Goal: Transaction & Acquisition: Book appointment/travel/reservation

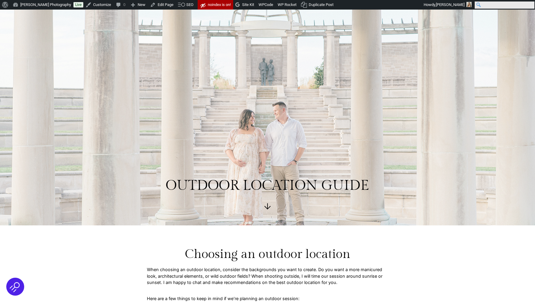
click at [530, 2] on input "Search" at bounding box center [505, 4] width 60 height 7
click at [488, 6] on span "Aleah Gregory" at bounding box center [502, 4] width 29 height 4
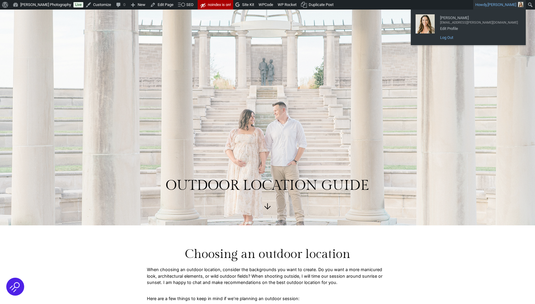
click at [455, 38] on link "Log Out" at bounding box center [479, 38] width 84 height 8
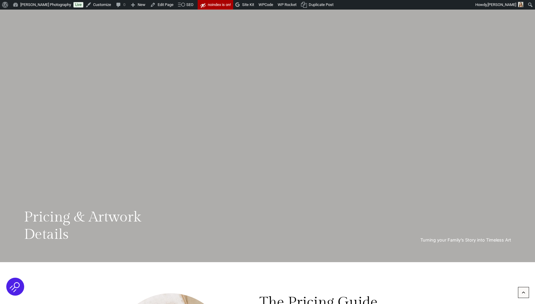
scroll to position [84, 0]
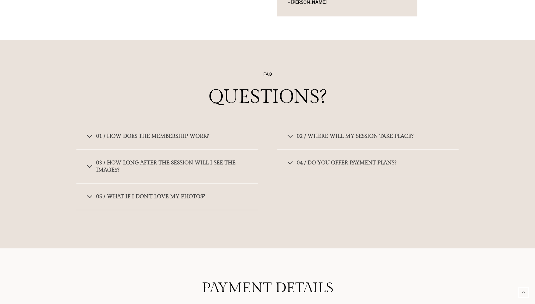
scroll to position [3735, 0]
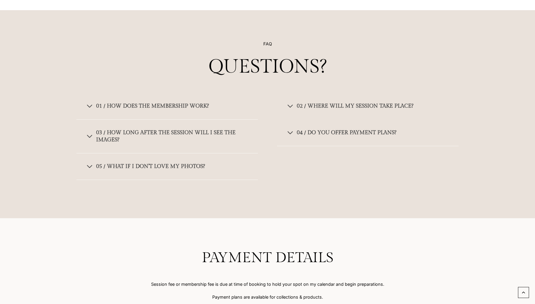
click at [351, 104] on button "02 / Where will my session take place?" at bounding box center [368, 106] width 182 height 27
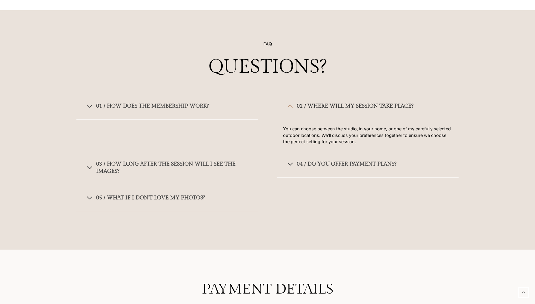
click at [167, 160] on span "03 / How long after the session will I see the images?" at bounding box center [172, 167] width 152 height 14
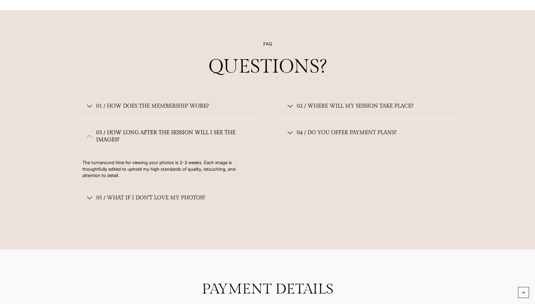
click at [159, 185] on button "05 / What if I don’t love my photos?" at bounding box center [167, 198] width 182 height 27
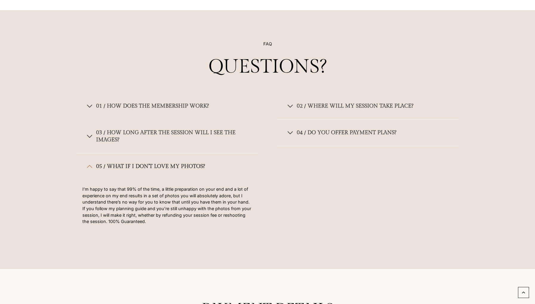
click at [163, 102] on span "01 / How does the membership Work?" at bounding box center [152, 105] width 113 height 7
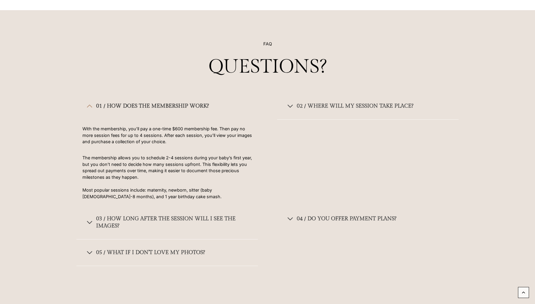
click at [313, 215] on span "04 / Do you offer payment plans?" at bounding box center [347, 218] width 100 height 7
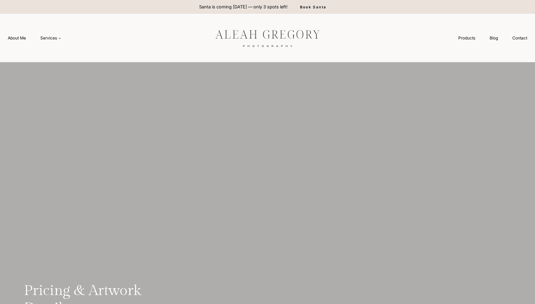
scroll to position [0, 0]
click at [240, 50] on div at bounding box center [267, 38] width 134 height 48
click at [250, 45] on img at bounding box center [267, 37] width 134 height 25
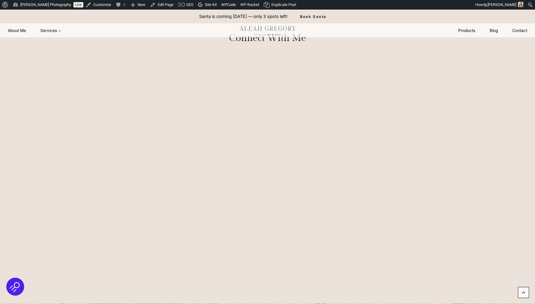
scroll to position [3071, 0]
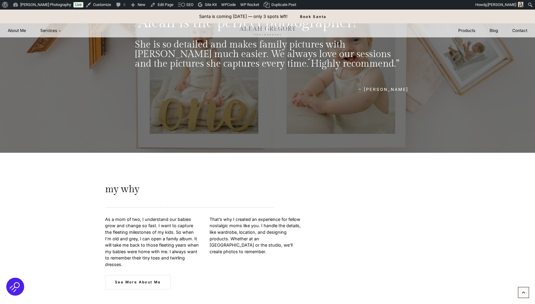
scroll to position [1868, 0]
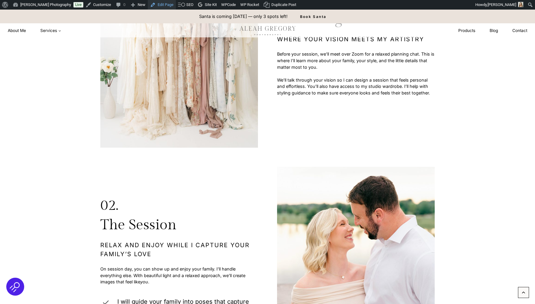
click at [173, 4] on link "Edit Page" at bounding box center [162, 5] width 28 height 10
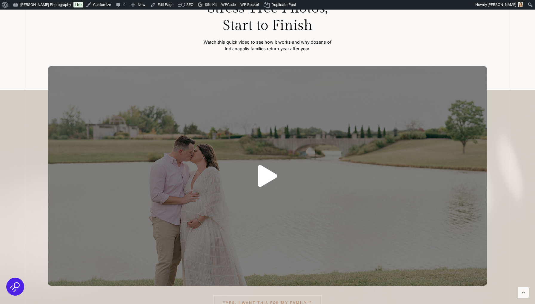
scroll to position [102, 0]
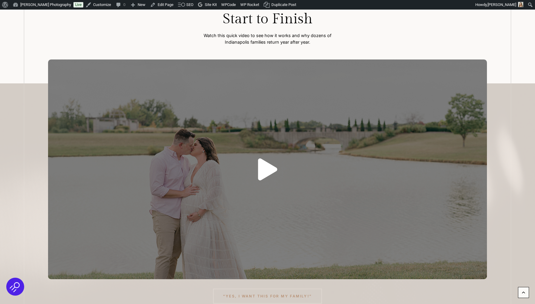
click at [266, 169] on icon at bounding box center [267, 169] width 19 height 22
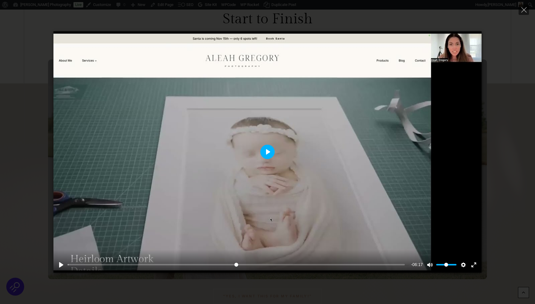
click at [270, 152] on button "Play" at bounding box center [267, 152] width 14 height 14
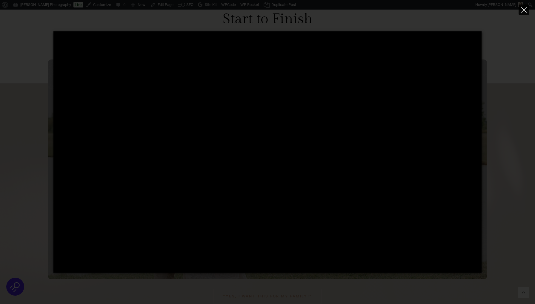
type input "****"
click at [519, 12] on button "Close" at bounding box center [524, 9] width 10 height 10
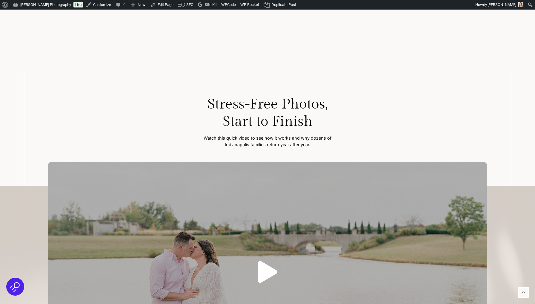
scroll to position [116, 0]
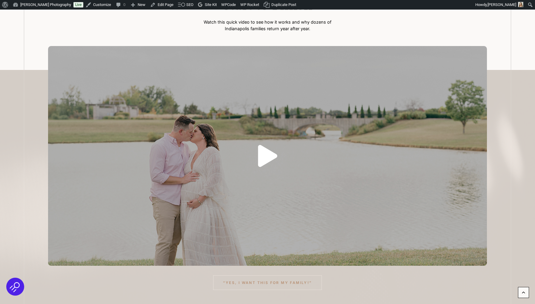
click at [263, 153] on icon at bounding box center [267, 156] width 19 height 22
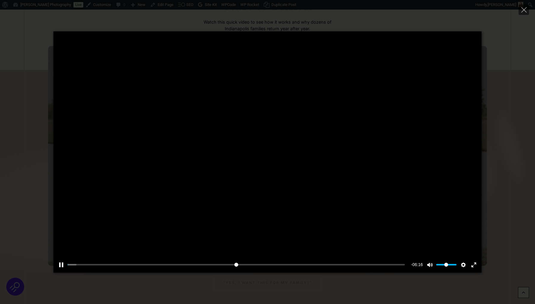
click at [131, 263] on input "Seek" at bounding box center [235, 265] width 337 height 6
click at [193, 261] on div "Pause Play % buffered 02:18 -05:08 Unmute Mute Disable captions Enable captions…" at bounding box center [267, 260] width 428 height 23
click at [214, 261] on div "Pause Play % buffered 02:18 -05:07 Unmute Mute Disable captions Enable captions…" at bounding box center [267, 260] width 428 height 23
click at [265, 149] on button "Play" at bounding box center [267, 152] width 14 height 14
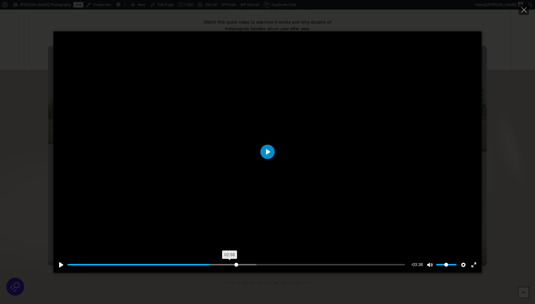
click at [229, 264] on input "Seek" at bounding box center [235, 265] width 337 height 6
click at [265, 157] on button "Play" at bounding box center [267, 152] width 14 height 14
click at [251, 264] on input "Seek" at bounding box center [235, 265] width 337 height 6
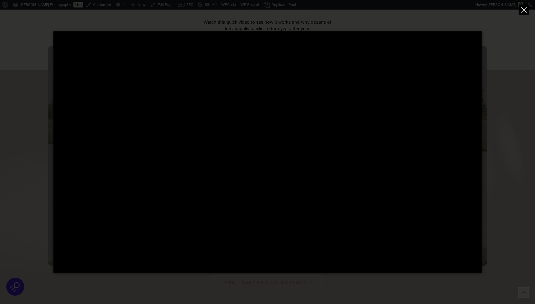
type input "*****"
click at [526, 6] on button "Close" at bounding box center [524, 9] width 10 height 10
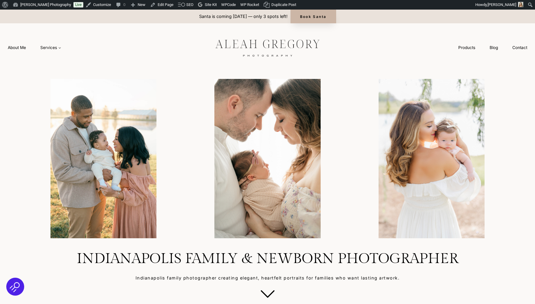
click at [307, 15] on link "Book Santa" at bounding box center [314, 17] width 46 height 14
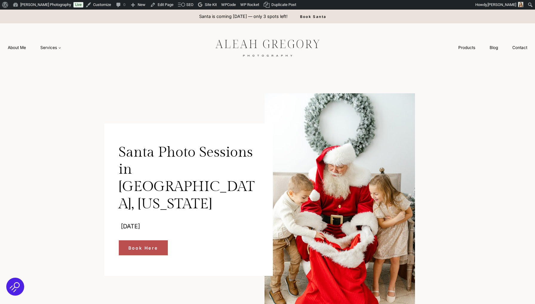
click at [184, 72] on div "Santa Photo Sessions in Westfield, Indiana Saturday, November 15, 2025 Book Here" at bounding box center [267, 206] width 352 height 269
click at [167, 7] on link "Edit Page" at bounding box center [162, 5] width 28 height 10
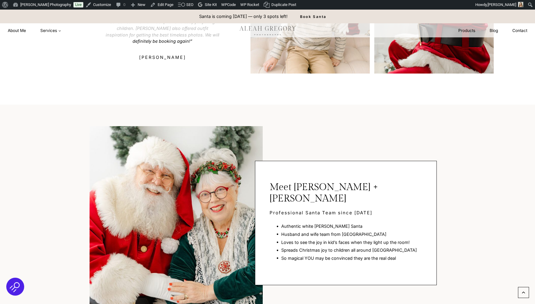
scroll to position [1049, 0]
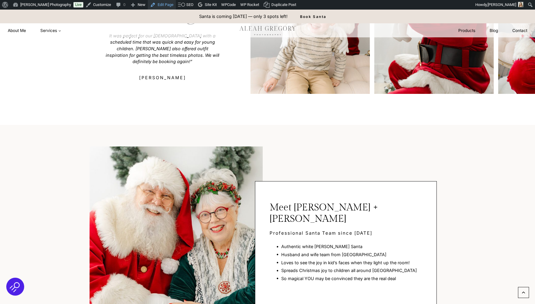
click at [160, 4] on link "Edit Page" at bounding box center [162, 5] width 28 height 10
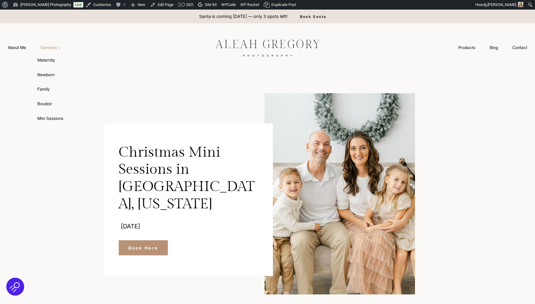
click at [56, 46] on span "Services Expand" at bounding box center [50, 47] width 21 height 6
click at [51, 117] on link "Mini Sessions" at bounding box center [66, 118] width 66 height 14
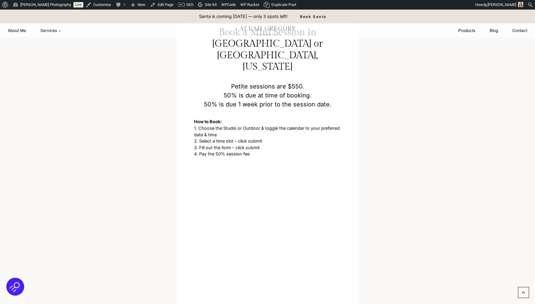
scroll to position [787, 0]
